Goal: Transaction & Acquisition: Purchase product/service

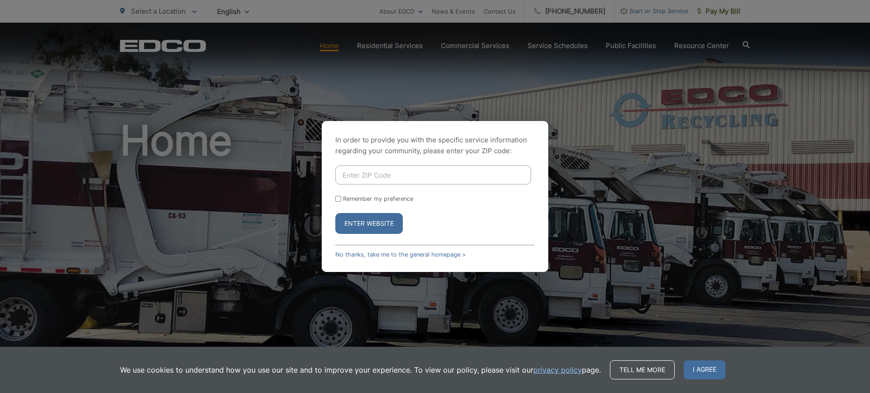
click at [361, 175] on input "Enter ZIP Code" at bounding box center [433, 174] width 196 height 19
type input "92084"
click at [381, 231] on button "Enter Website" at bounding box center [368, 223] width 67 height 21
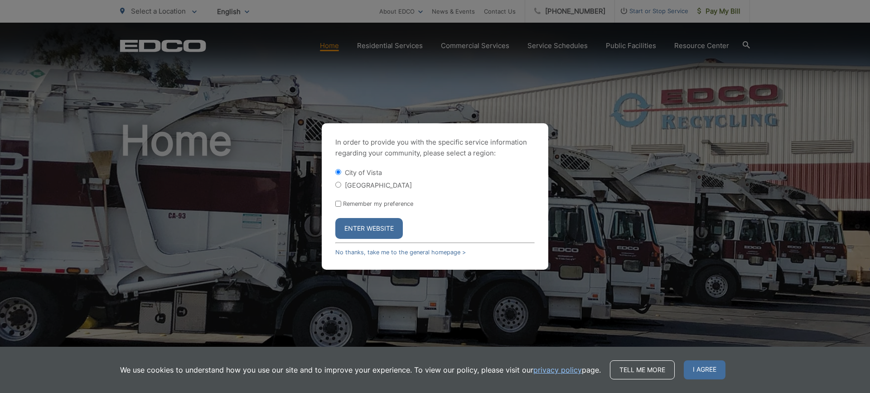
click at [382, 226] on button "Enter Website" at bounding box center [368, 228] width 67 height 21
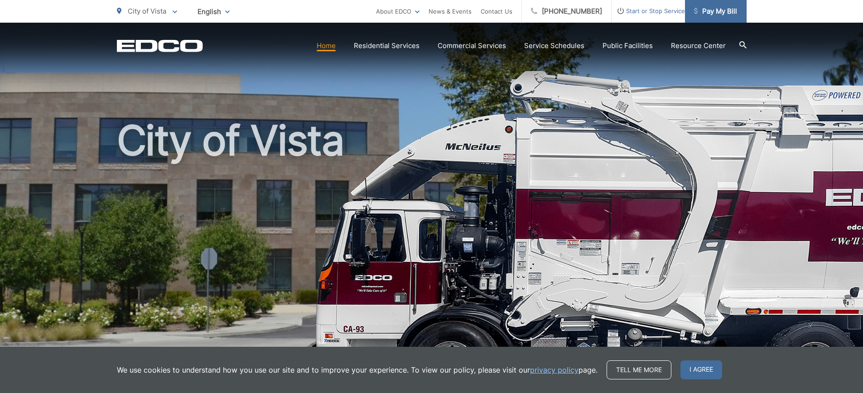
click at [726, 13] on span "Pay My Bill" at bounding box center [715, 11] width 43 height 11
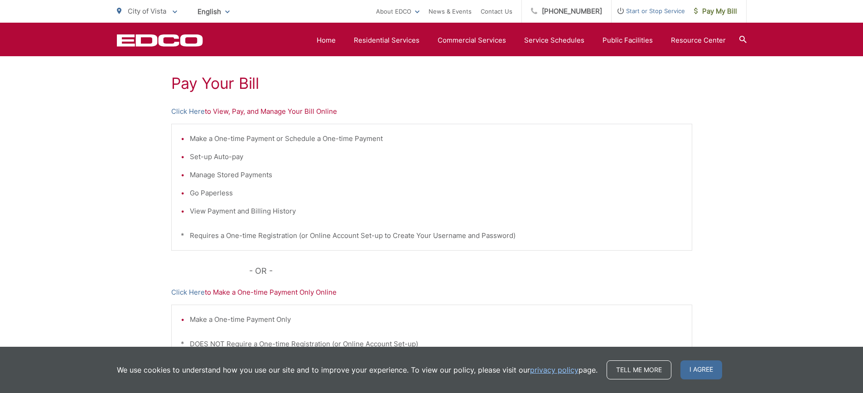
scroll to position [164, 0]
click at [191, 290] on link "Click Here" at bounding box center [188, 289] width 34 height 11
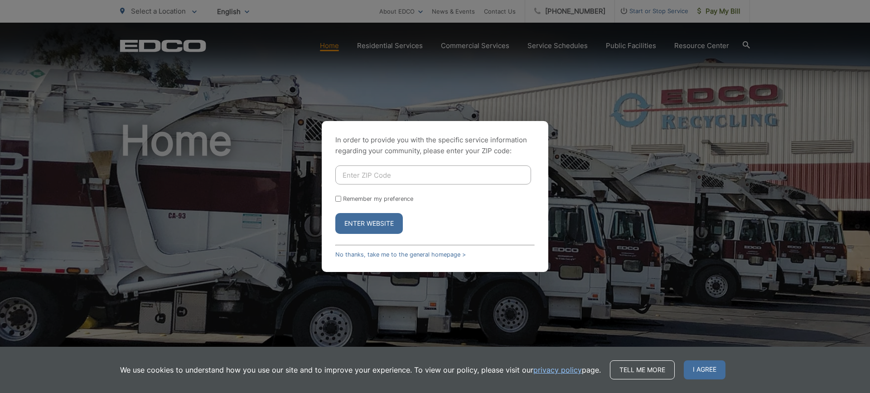
click at [377, 177] on input "Enter ZIP Code" at bounding box center [433, 174] width 196 height 19
type input "92084"
click at [383, 225] on button "Enter Website" at bounding box center [368, 223] width 67 height 21
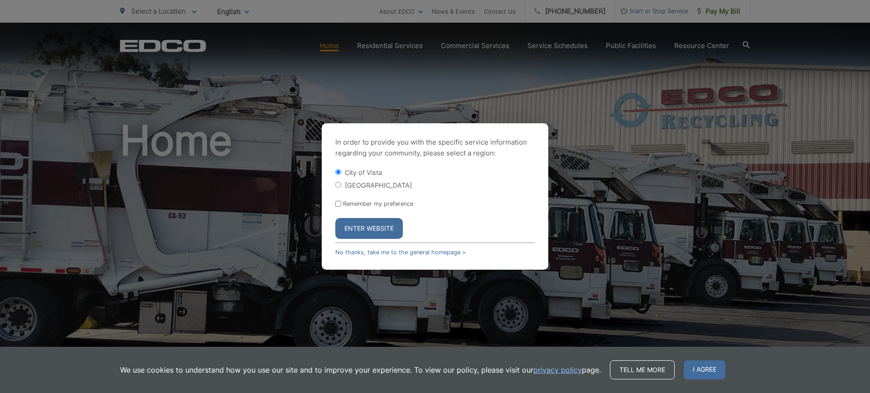
click at [384, 229] on button "Enter Website" at bounding box center [368, 228] width 67 height 21
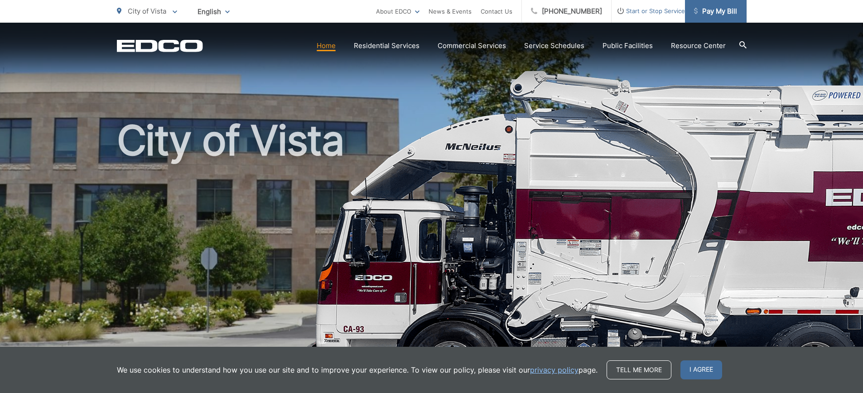
click at [721, 14] on span "Pay My Bill" at bounding box center [715, 11] width 43 height 11
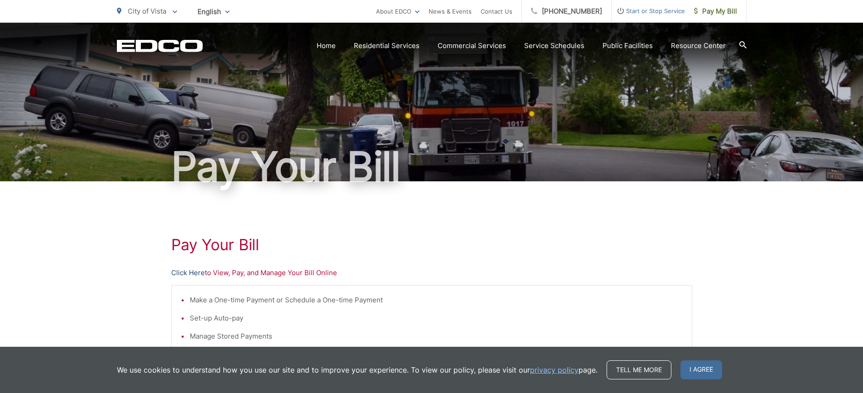
click at [185, 272] on link "Click Here" at bounding box center [188, 272] width 34 height 11
click at [728, 9] on span "Pay My Bill" at bounding box center [715, 11] width 43 height 11
click at [187, 274] on link "Click Here" at bounding box center [188, 272] width 34 height 11
